Goal: Information Seeking & Learning: Find specific fact

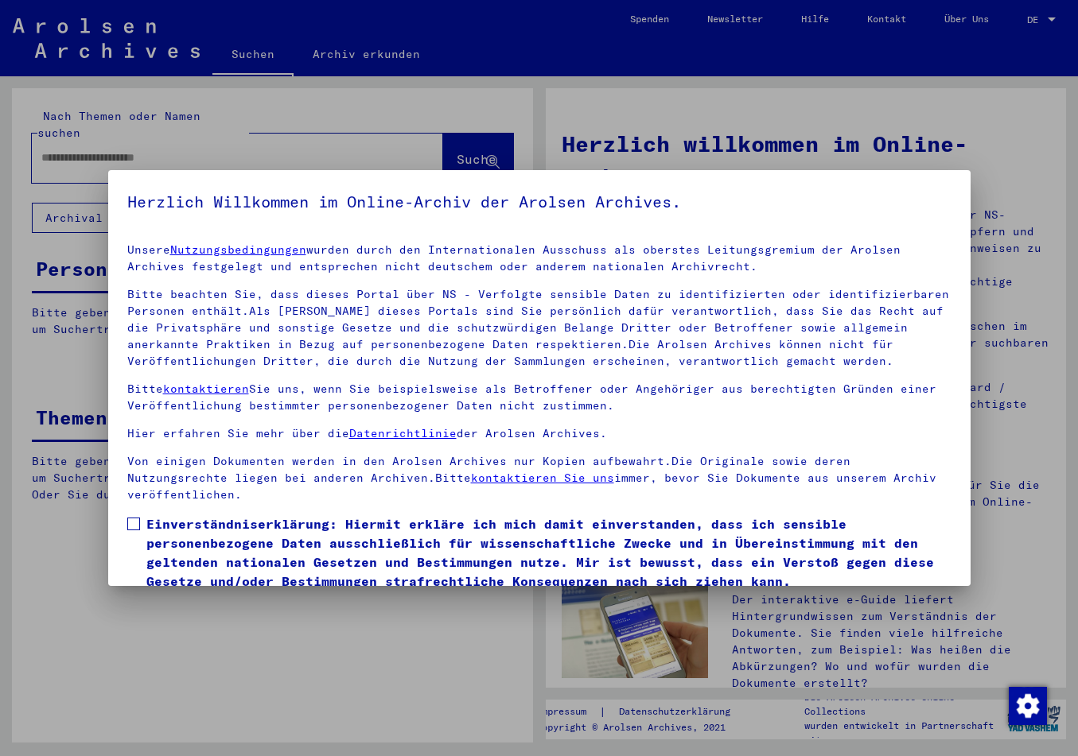
click at [136, 518] on span at bounding box center [133, 524] width 13 height 13
click at [134, 518] on span at bounding box center [133, 524] width 13 height 13
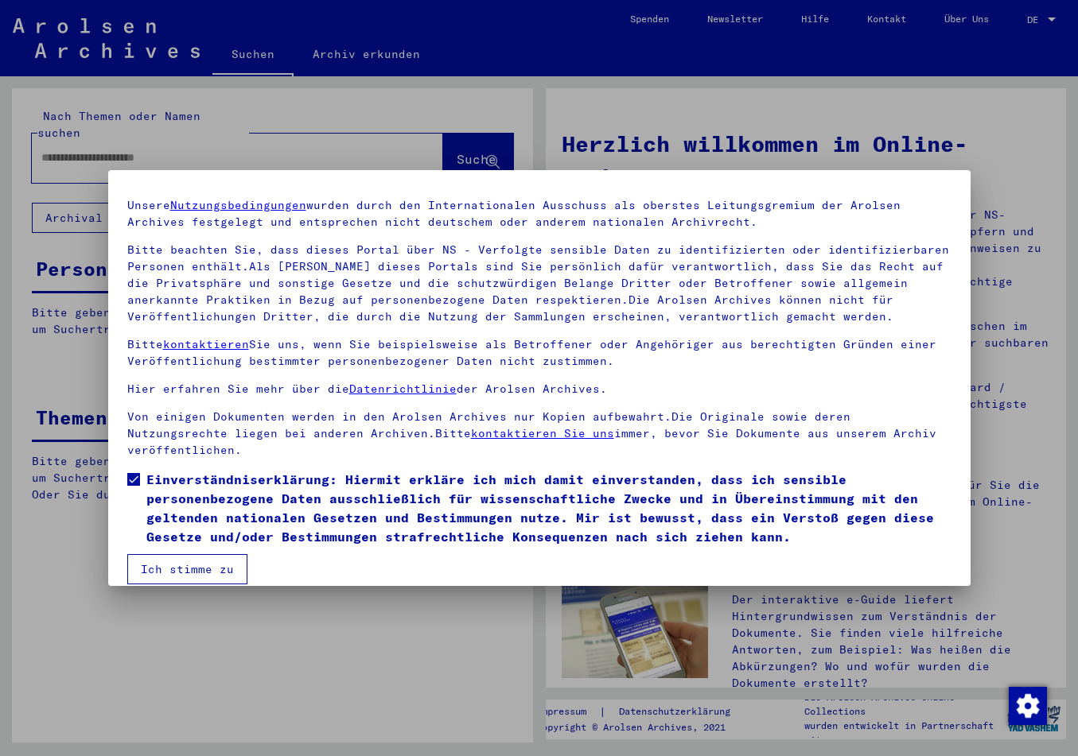
scroll to position [45, 0]
click at [179, 554] on button "Ich stimme zu" at bounding box center [187, 569] width 120 height 30
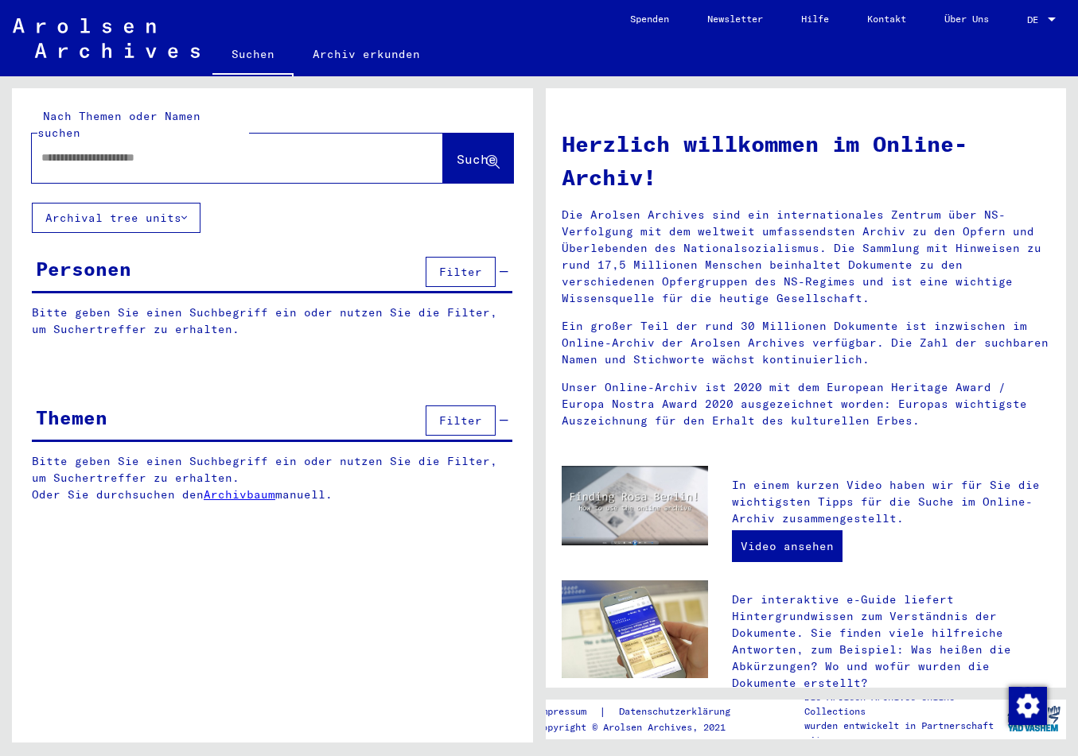
click at [65, 150] on input "text" at bounding box center [218, 158] width 354 height 17
type input "**********"
click at [457, 151] on span "Suche" at bounding box center [477, 159] width 40 height 16
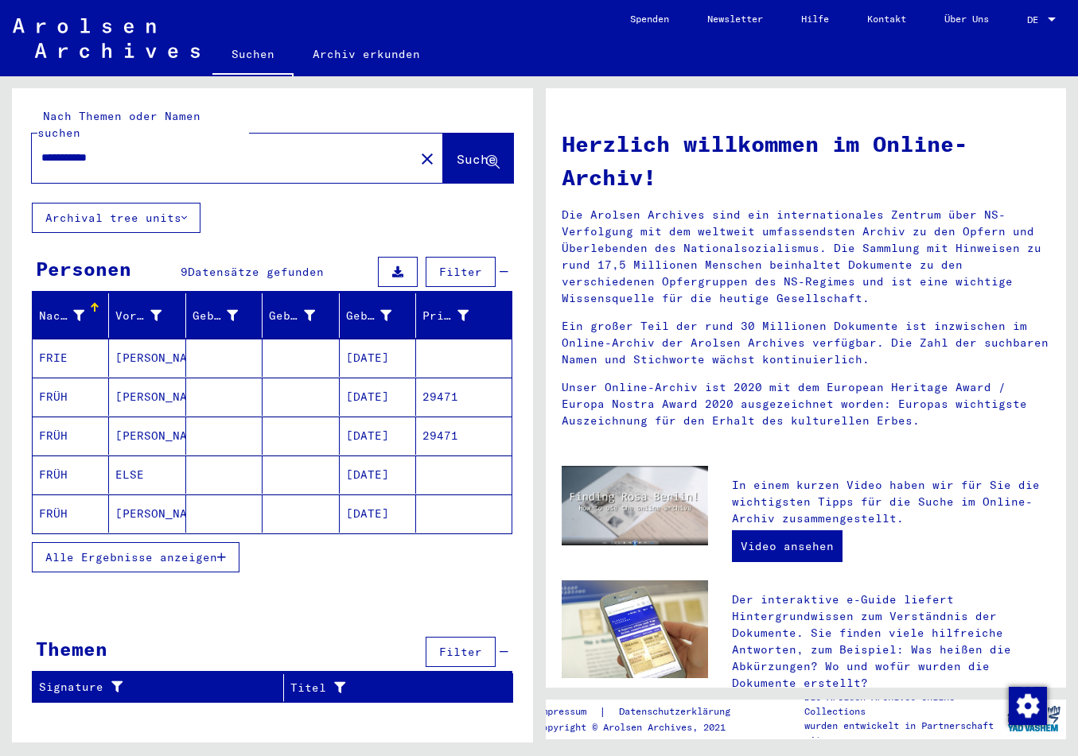
click at [220, 552] on icon "button" at bounding box center [221, 557] width 9 height 11
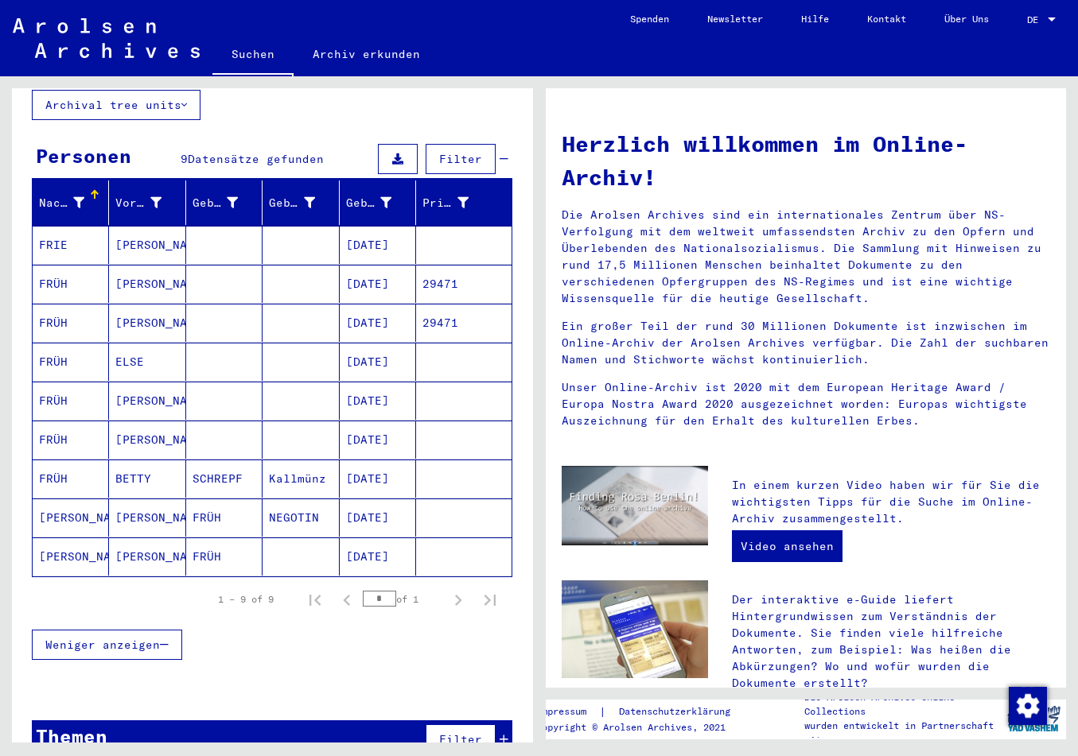
scroll to position [131, 0]
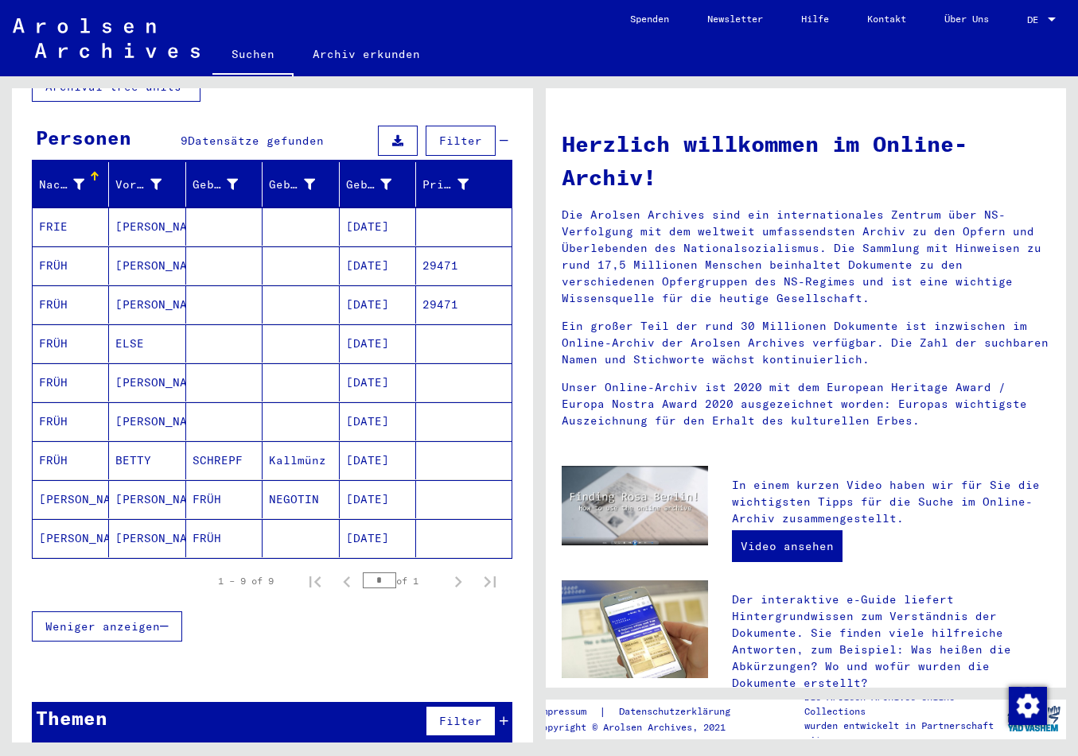
click at [363, 702] on div "Themen Filter" at bounding box center [272, 722] width 480 height 41
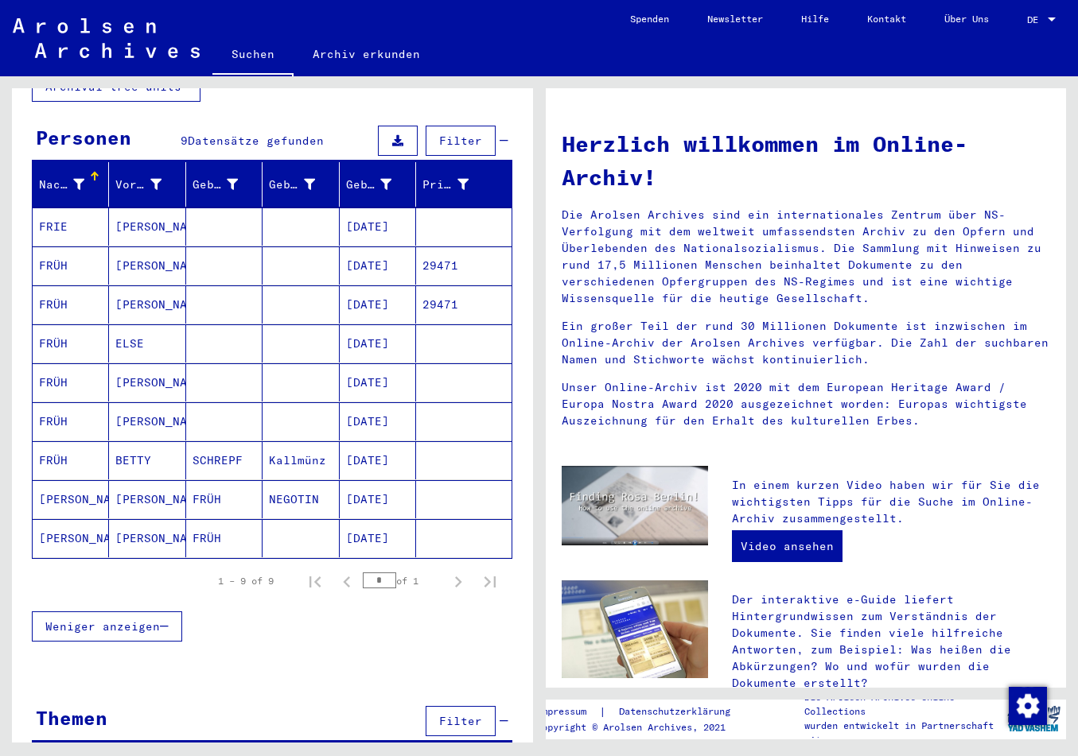
click at [346, 626] on div "Weniger anzeigen" at bounding box center [272, 627] width 480 height 46
